Goal: Find specific page/section: Find specific page/section

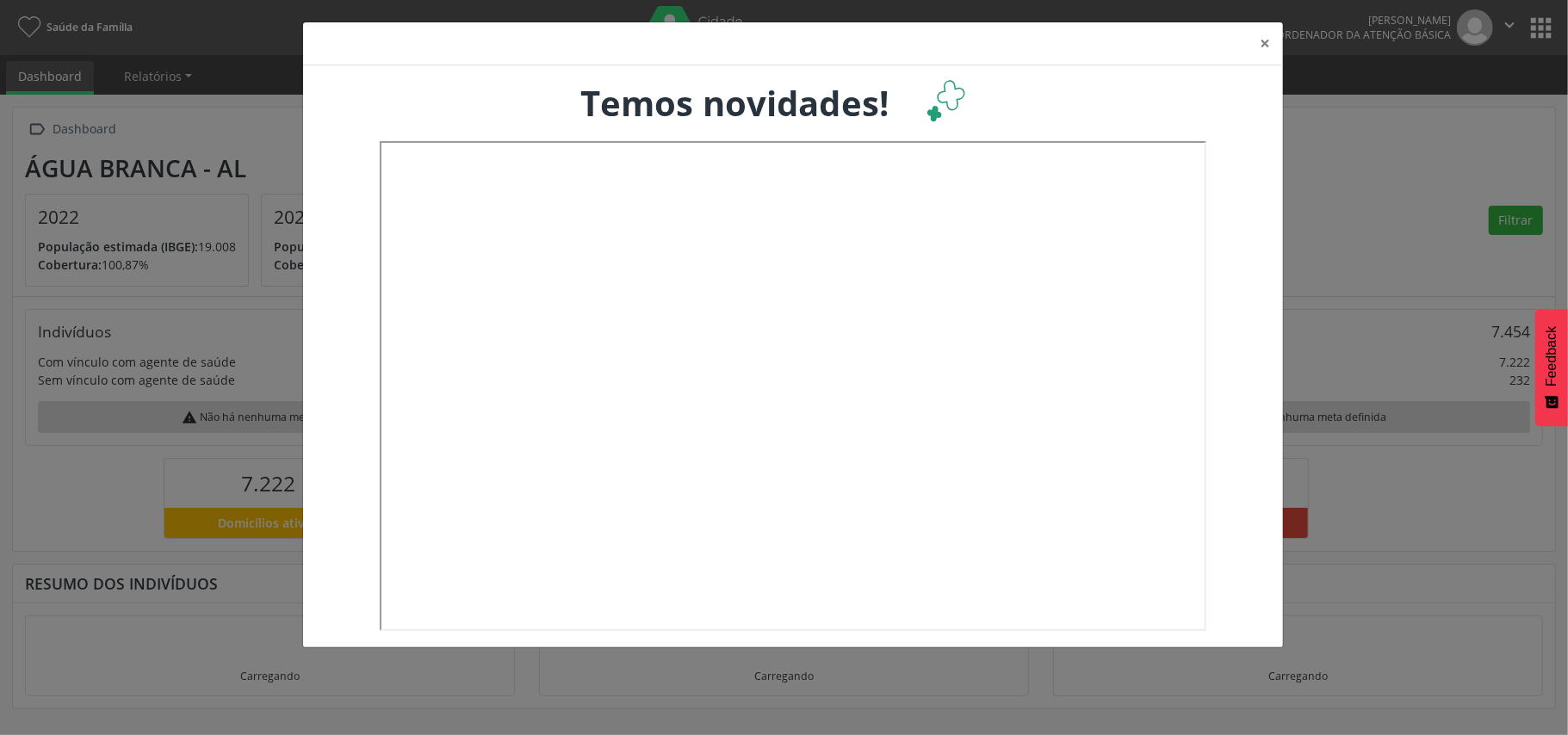
click at [1544, 23] on div "× Temos novidades!" at bounding box center [784, 368] width 1568 height 735
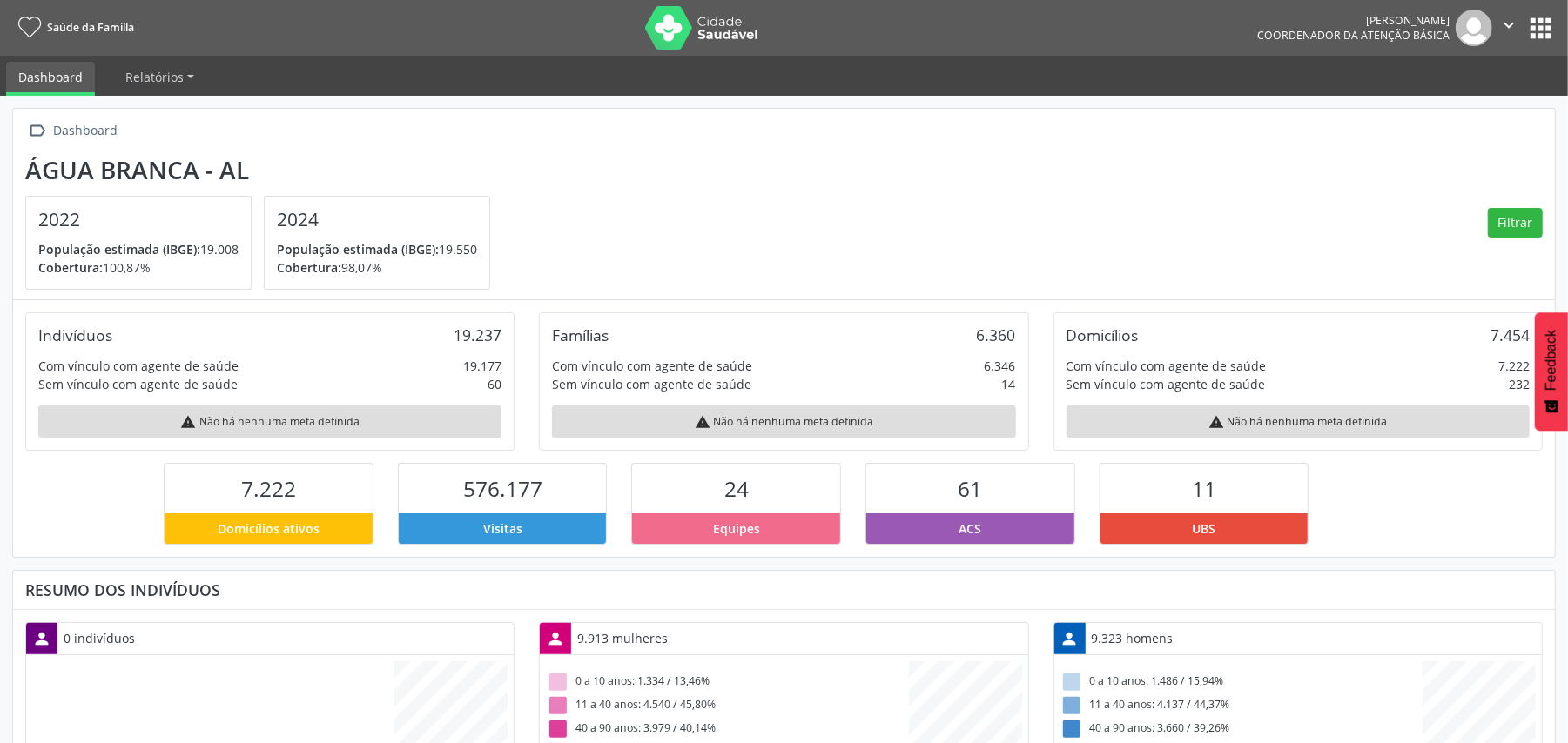
scroll to position [291, 513]
click at [1538, 32] on button "apps" at bounding box center [1540, 27] width 30 height 30
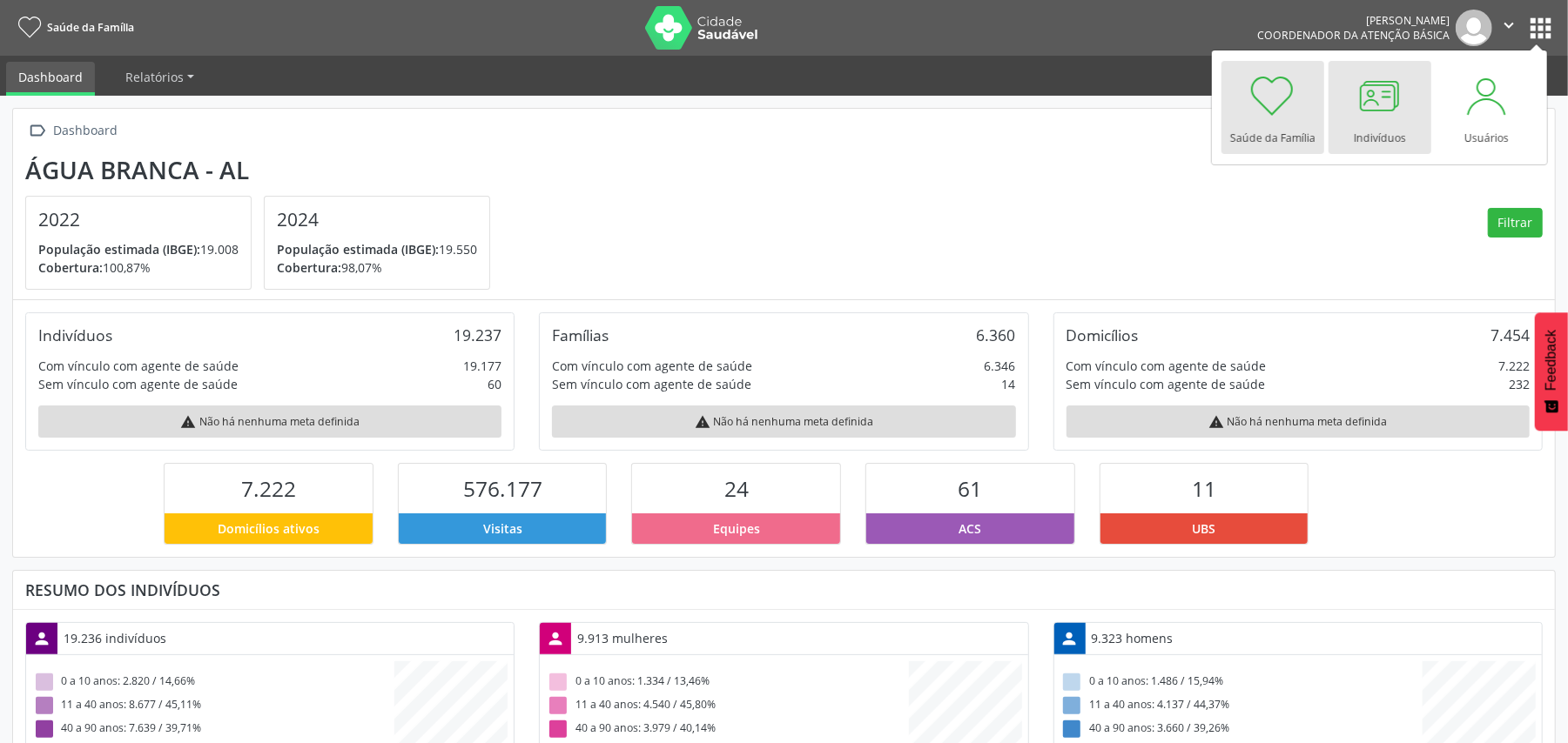
click at [1390, 113] on div at bounding box center [1379, 95] width 52 height 52
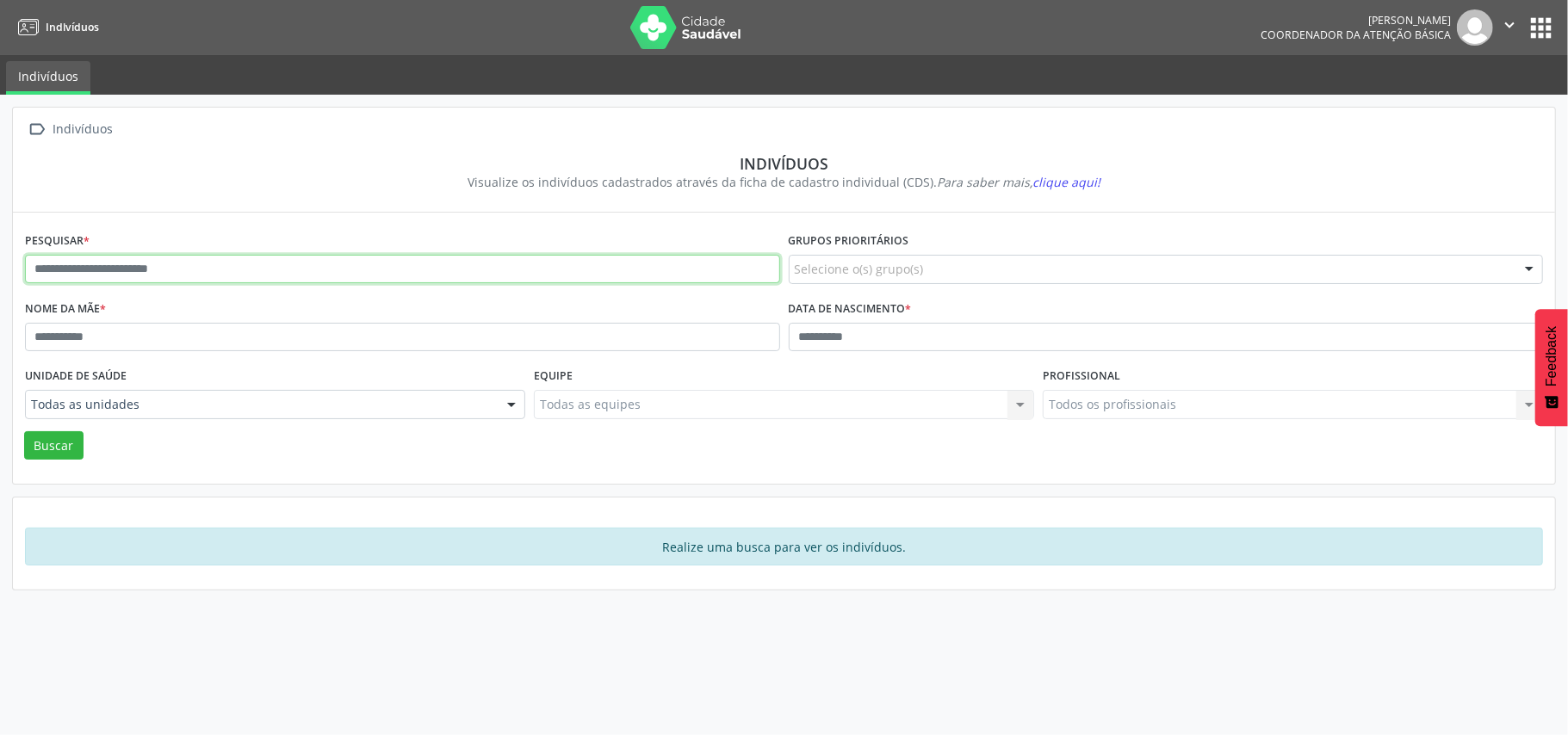
drag, startPoint x: 62, startPoint y: 269, endPoint x: 57, endPoint y: 256, distance: 13.9
click at [59, 267] on input "text" at bounding box center [403, 270] width 755 height 29
type input "**********"
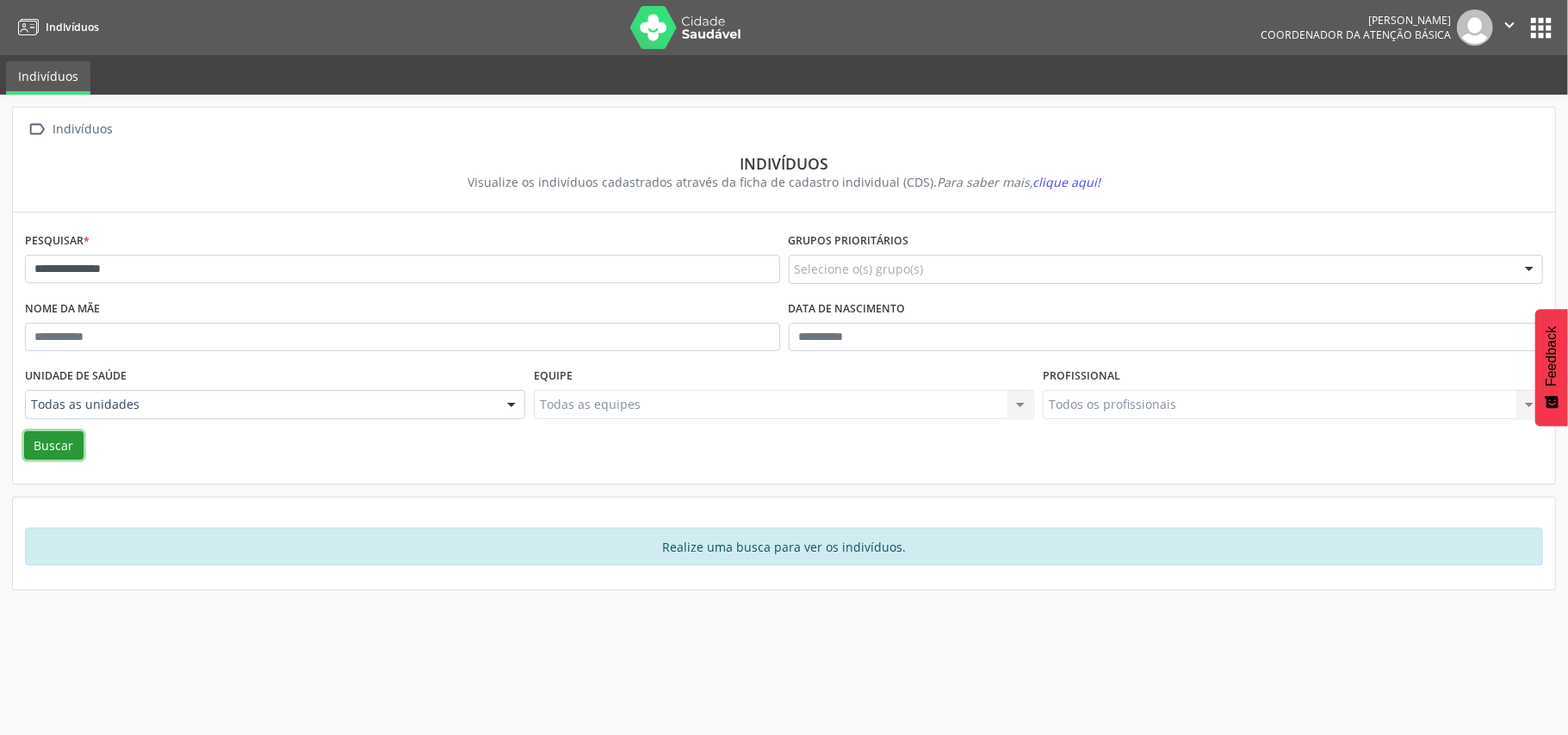
click at [53, 449] on button "Buscar" at bounding box center [54, 446] width 60 height 29
